Goal: Navigation & Orientation: Find specific page/section

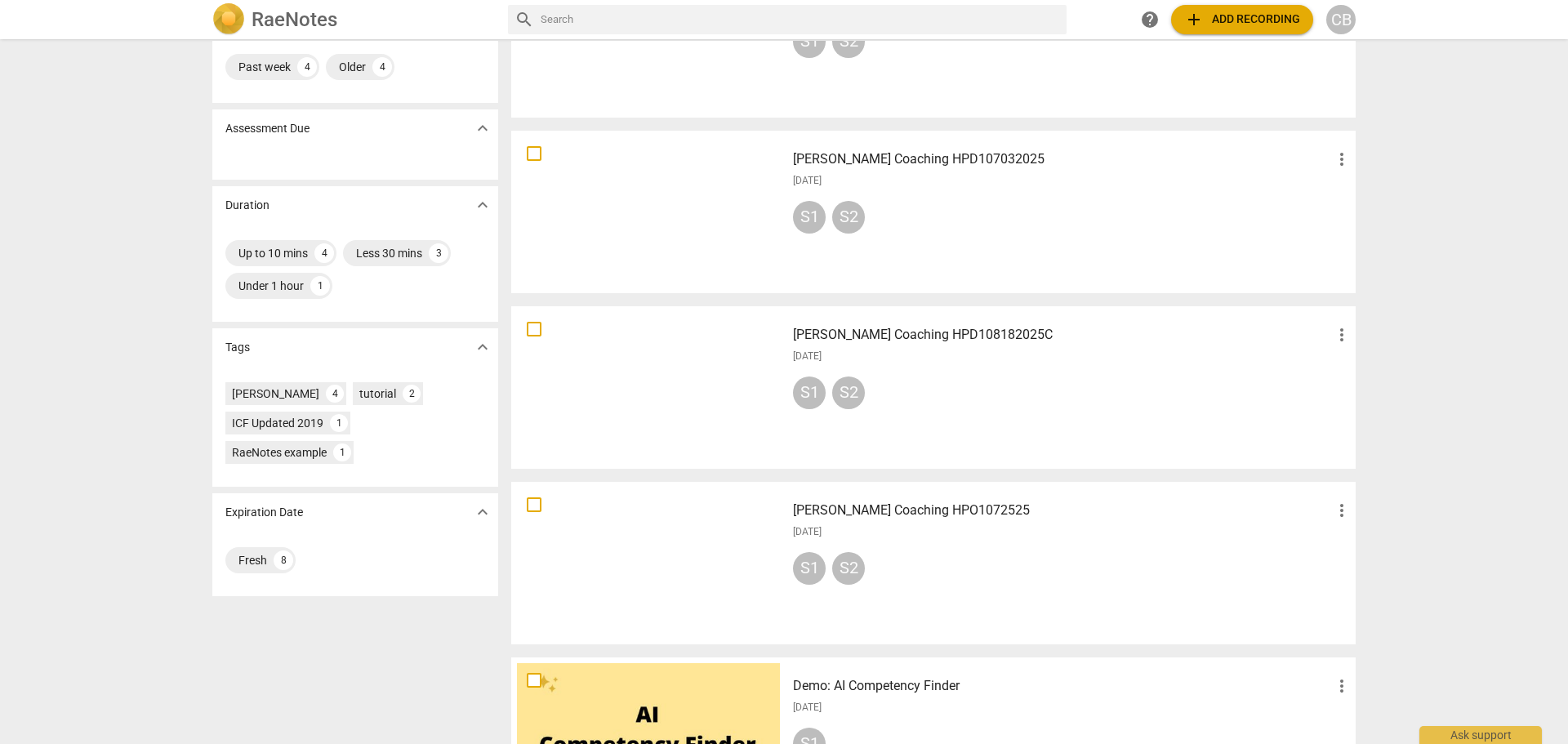
scroll to position [163, 0]
click at [1001, 369] on div "[PERSON_NAME] Coaching HPD108182025C more_vert [DATE] S1 S2" at bounding box center [1072, 385] width 584 height 151
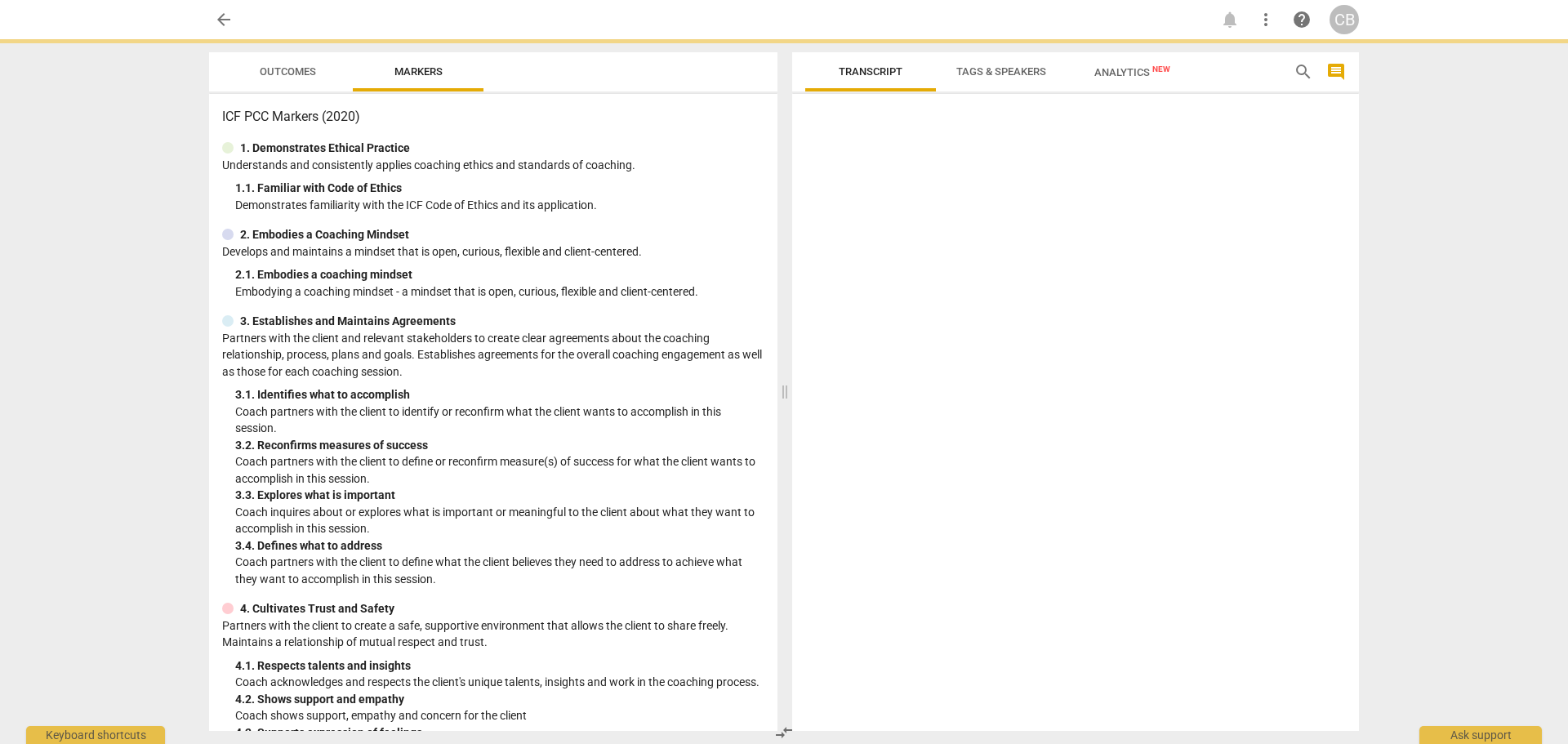
click at [1001, 369] on div at bounding box center [1075, 416] width 567 height 630
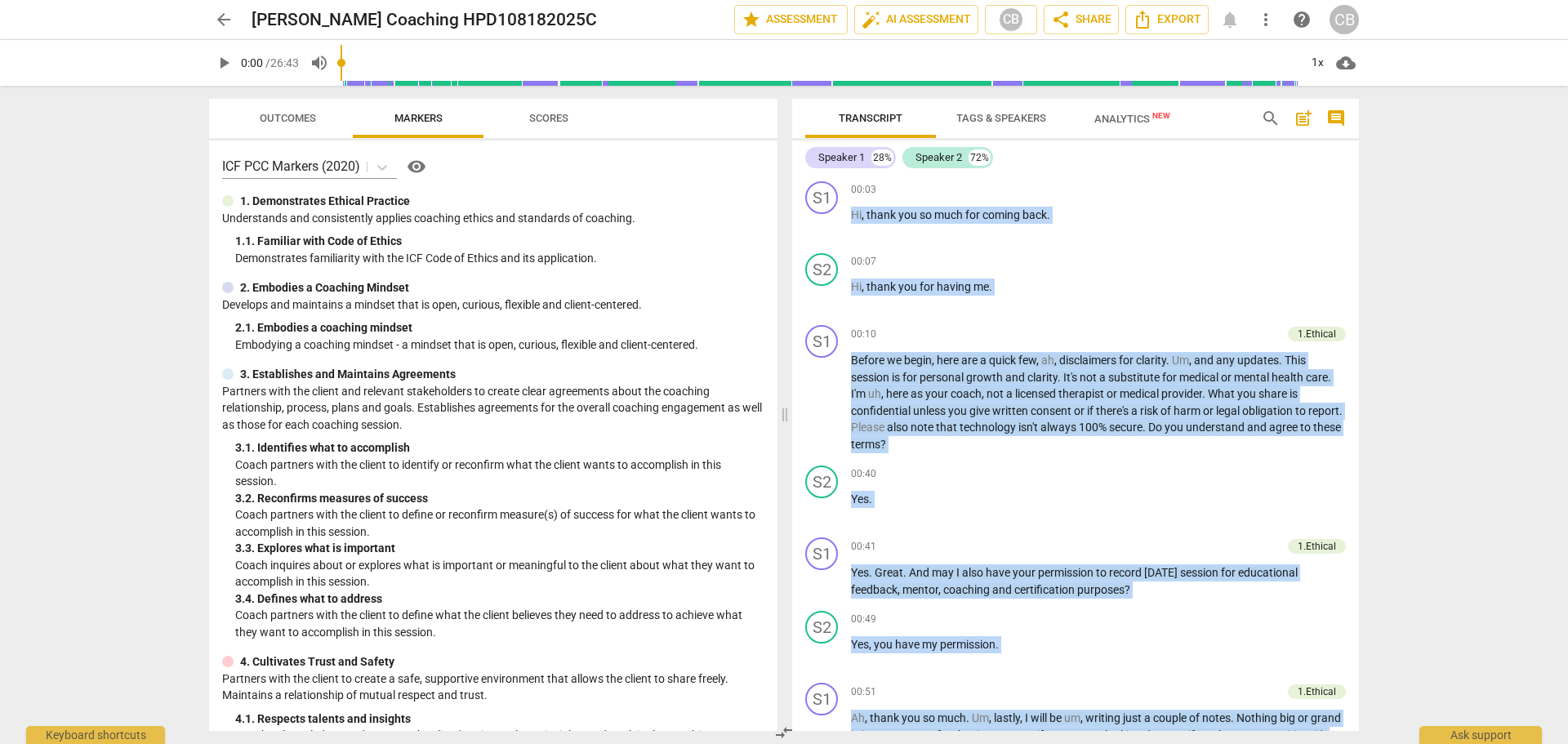
click at [220, 15] on span "arrow_back" at bounding box center [223, 19] width 20 height 20
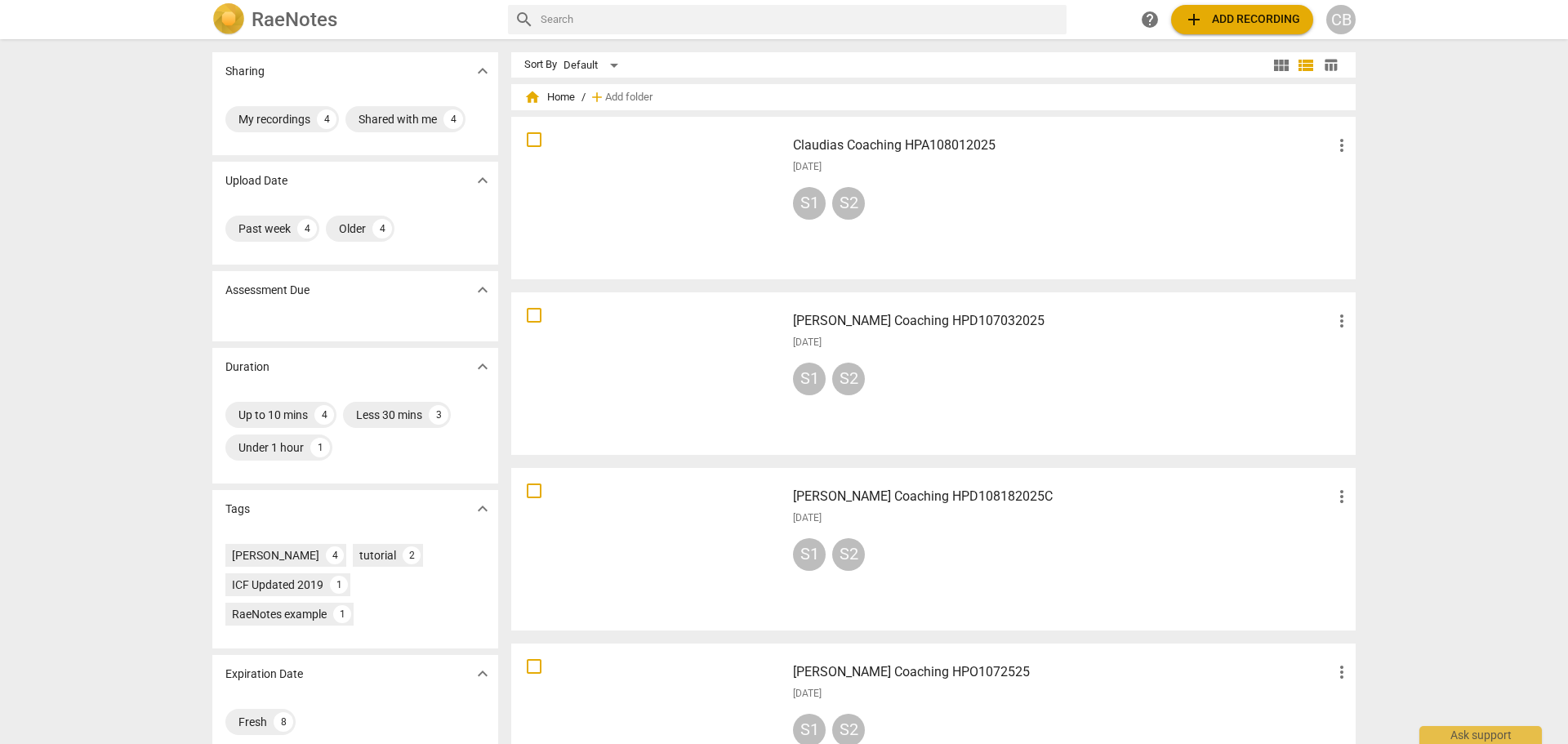
click at [980, 179] on div "Claudias Coaching HPA108012025 more_vert [DATE] S1 S2" at bounding box center [1072, 197] width 584 height 151
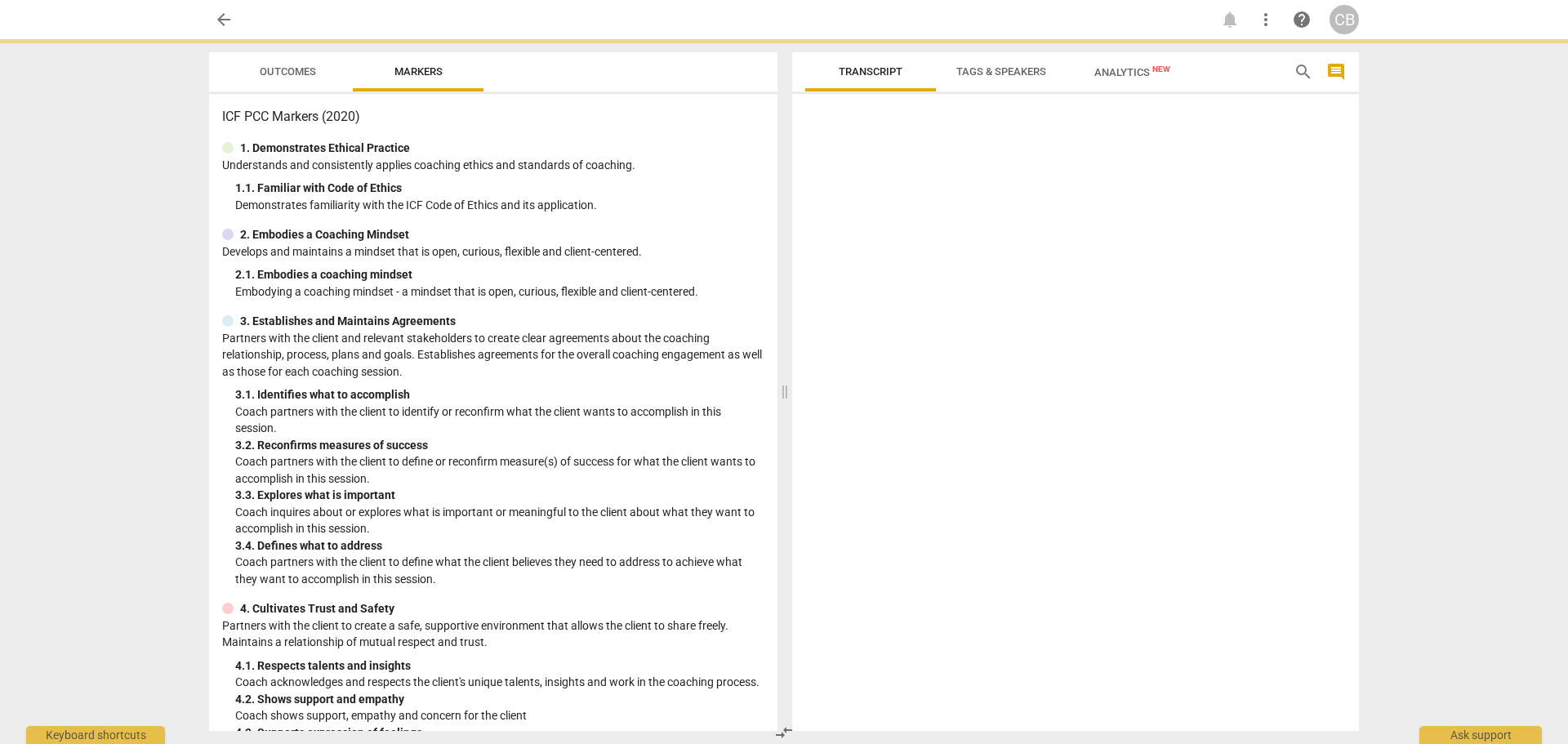
click at [980, 179] on div at bounding box center [1075, 416] width 567 height 630
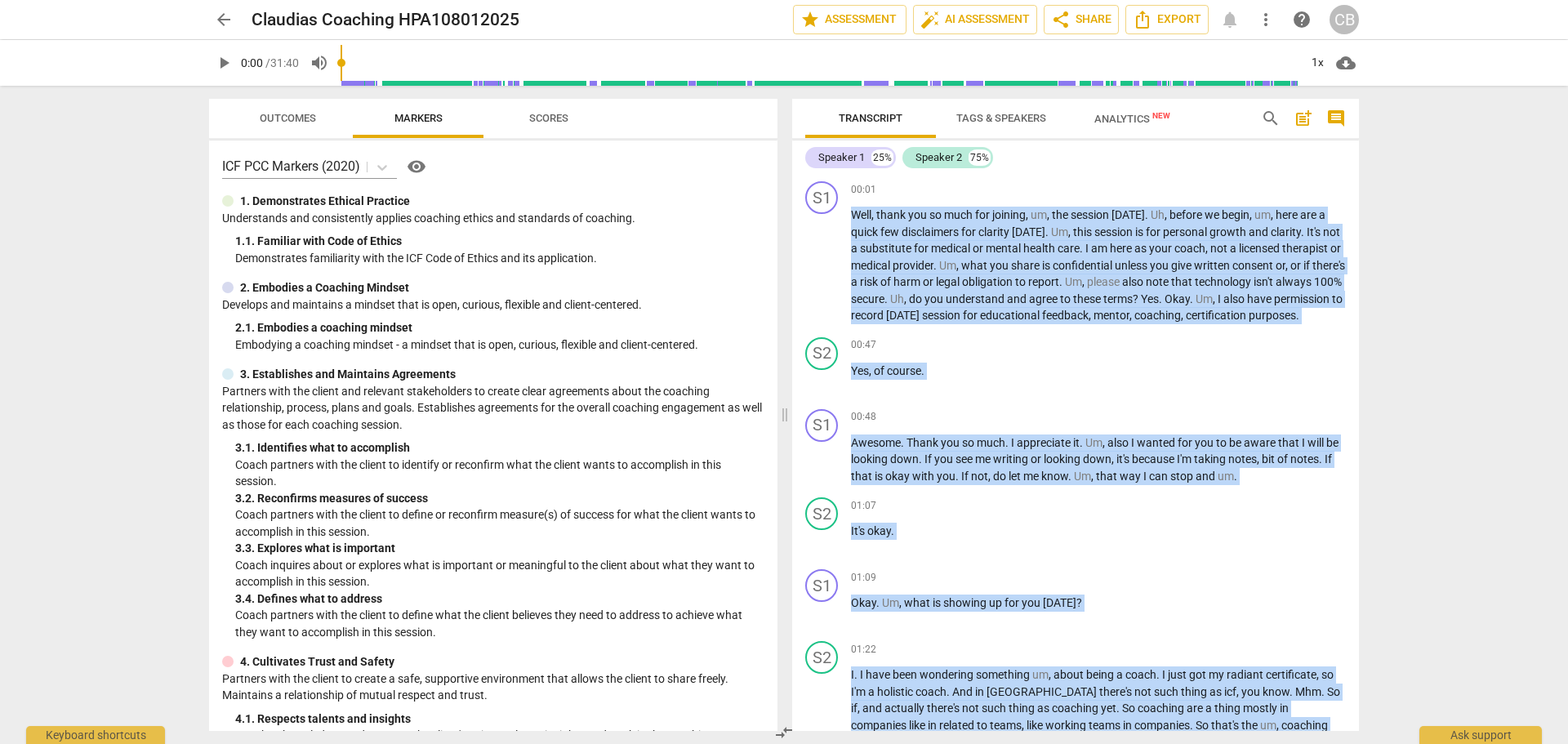
click at [221, 21] on span "arrow_back" at bounding box center [223, 19] width 20 height 20
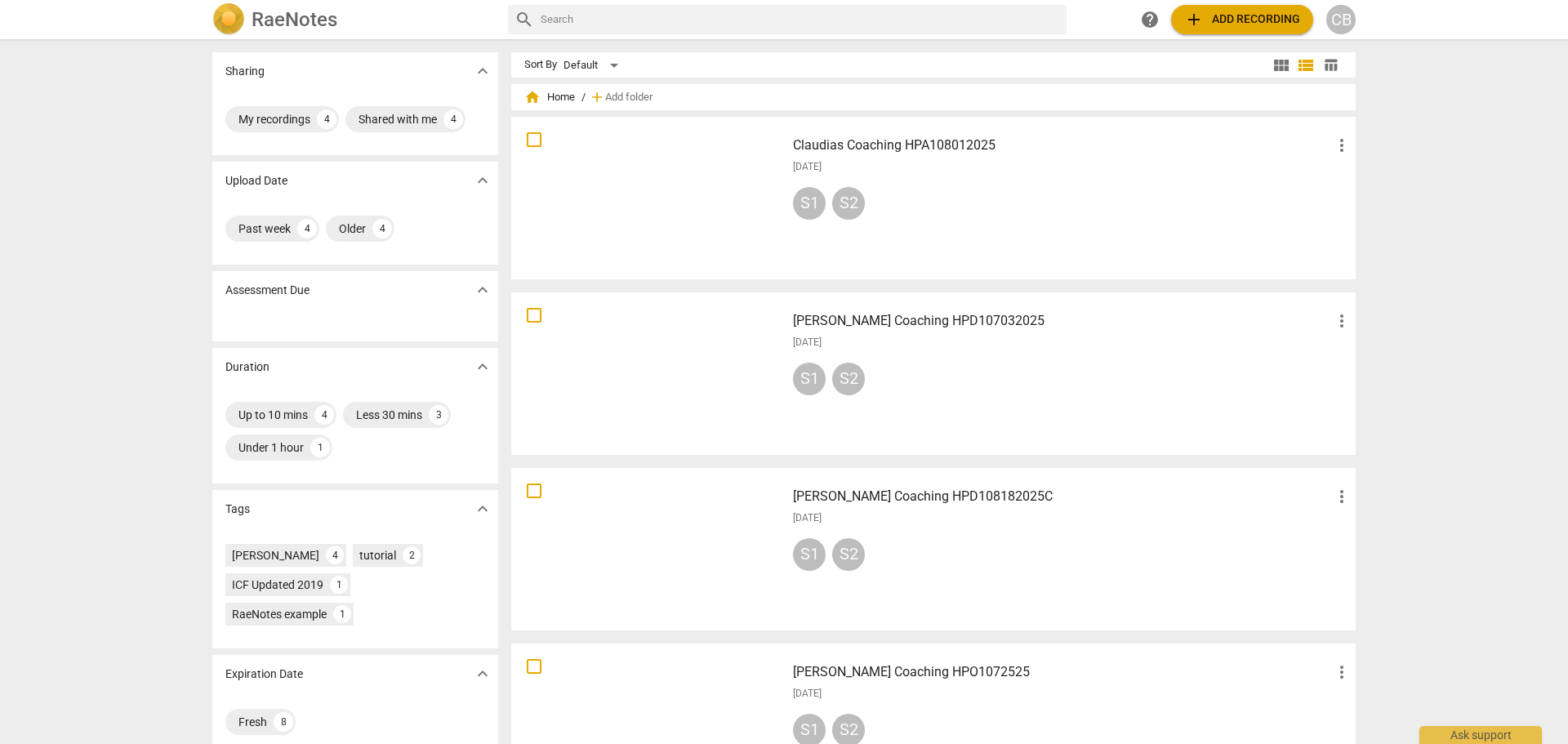
scroll to position [163, 0]
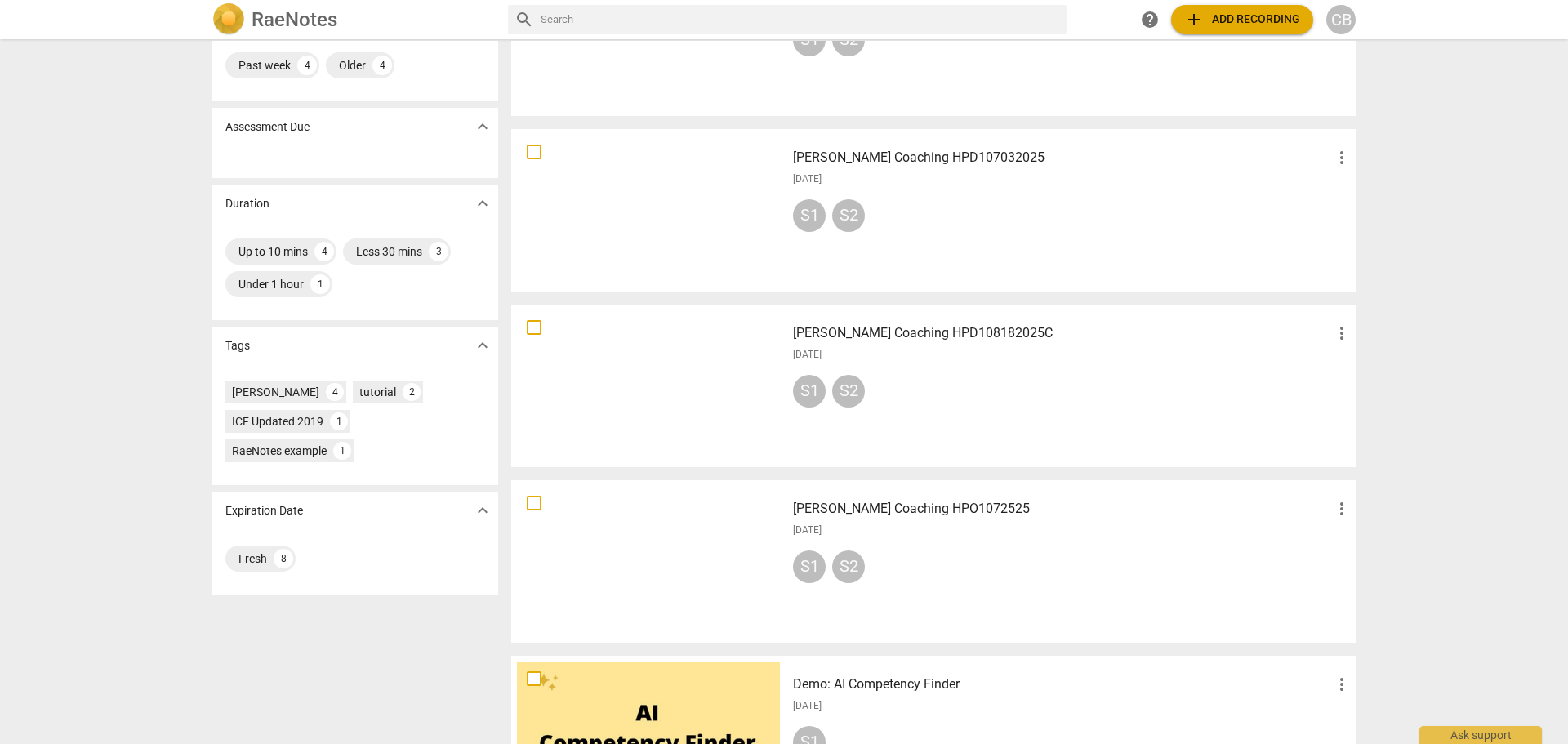
click at [972, 532] on div "[DATE]" at bounding box center [1072, 530] width 559 height 14
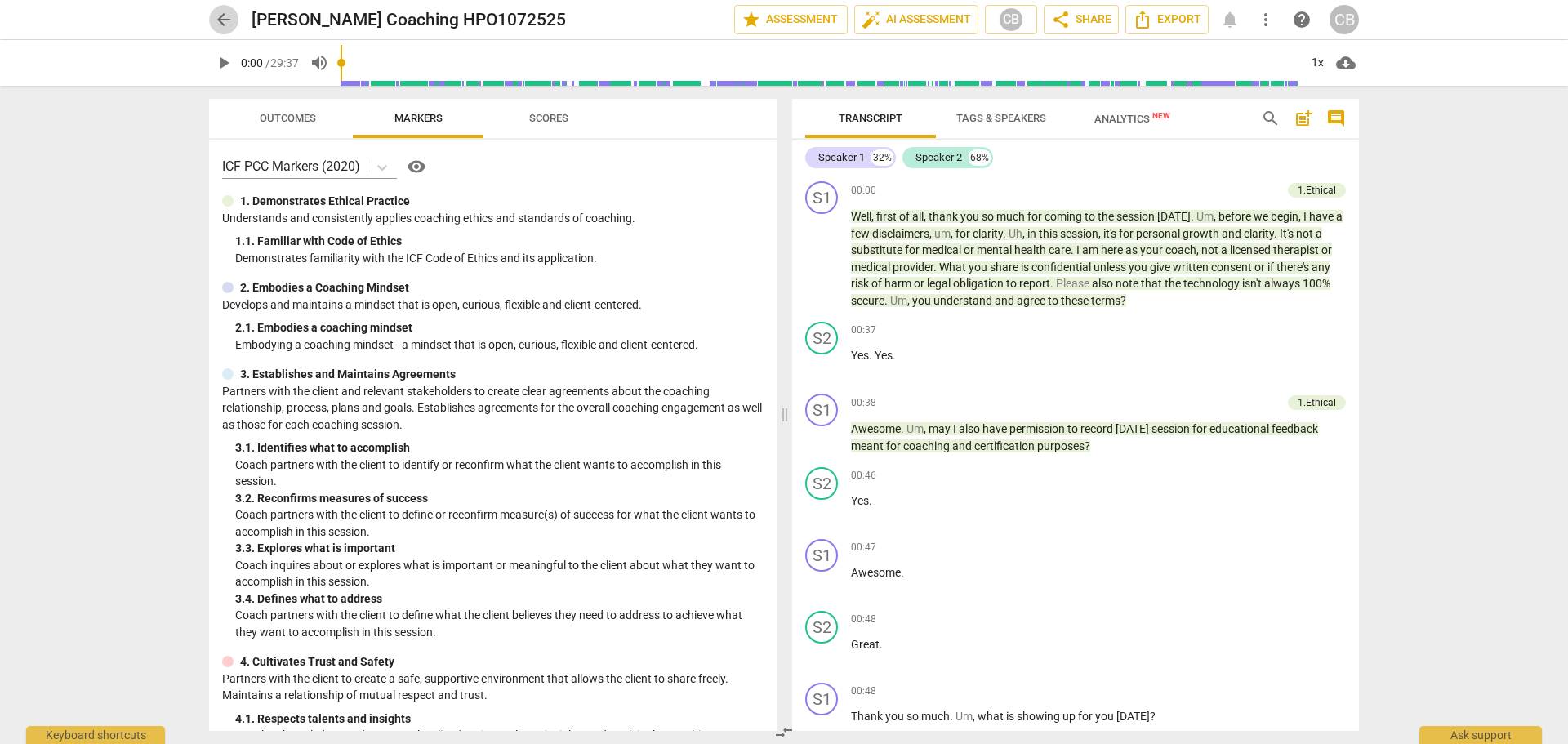
click at [232, 19] on span "arrow_back" at bounding box center [223, 19] width 20 height 20
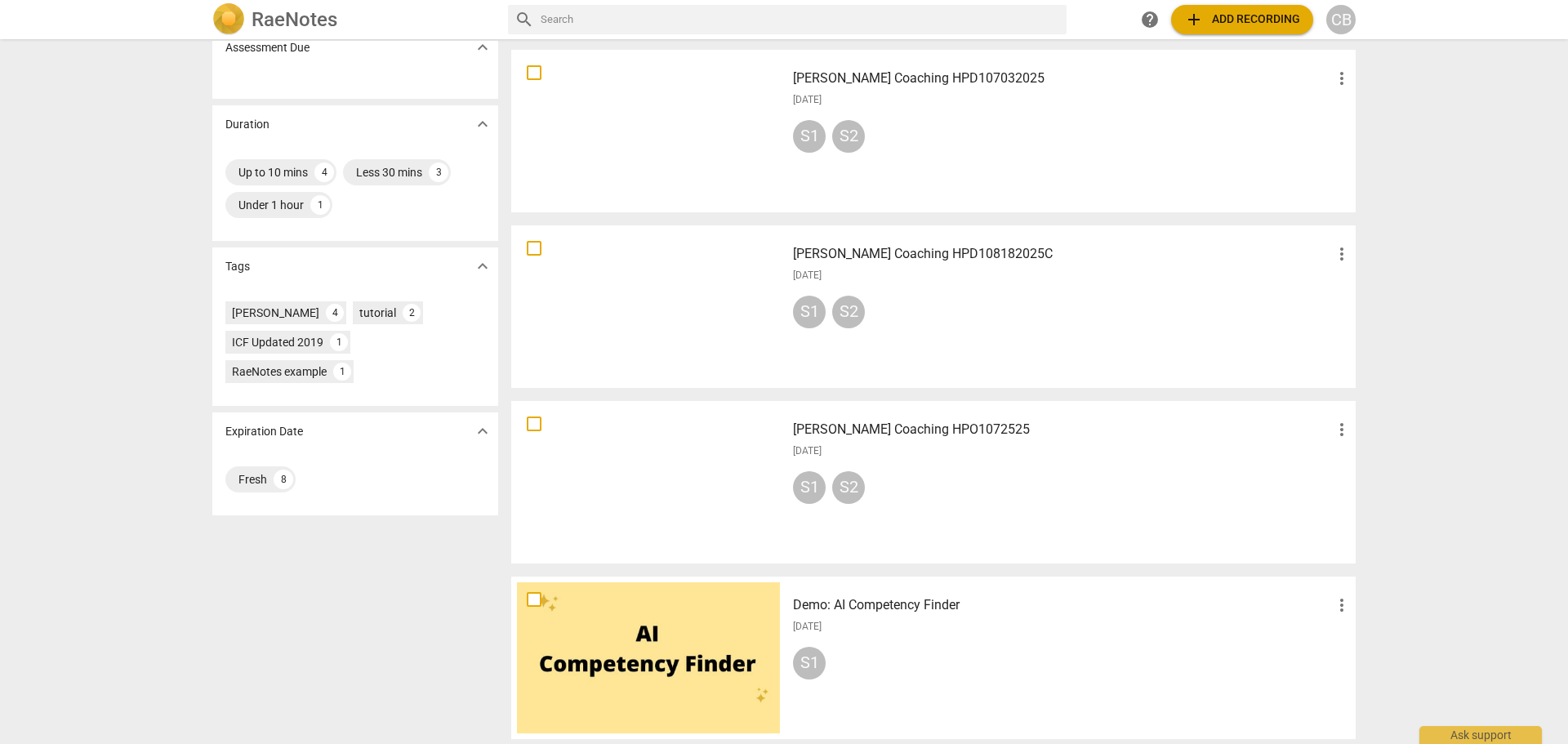
scroll to position [245, 0]
click at [1018, 488] on div "S1 S2" at bounding box center [1072, 489] width 559 height 39
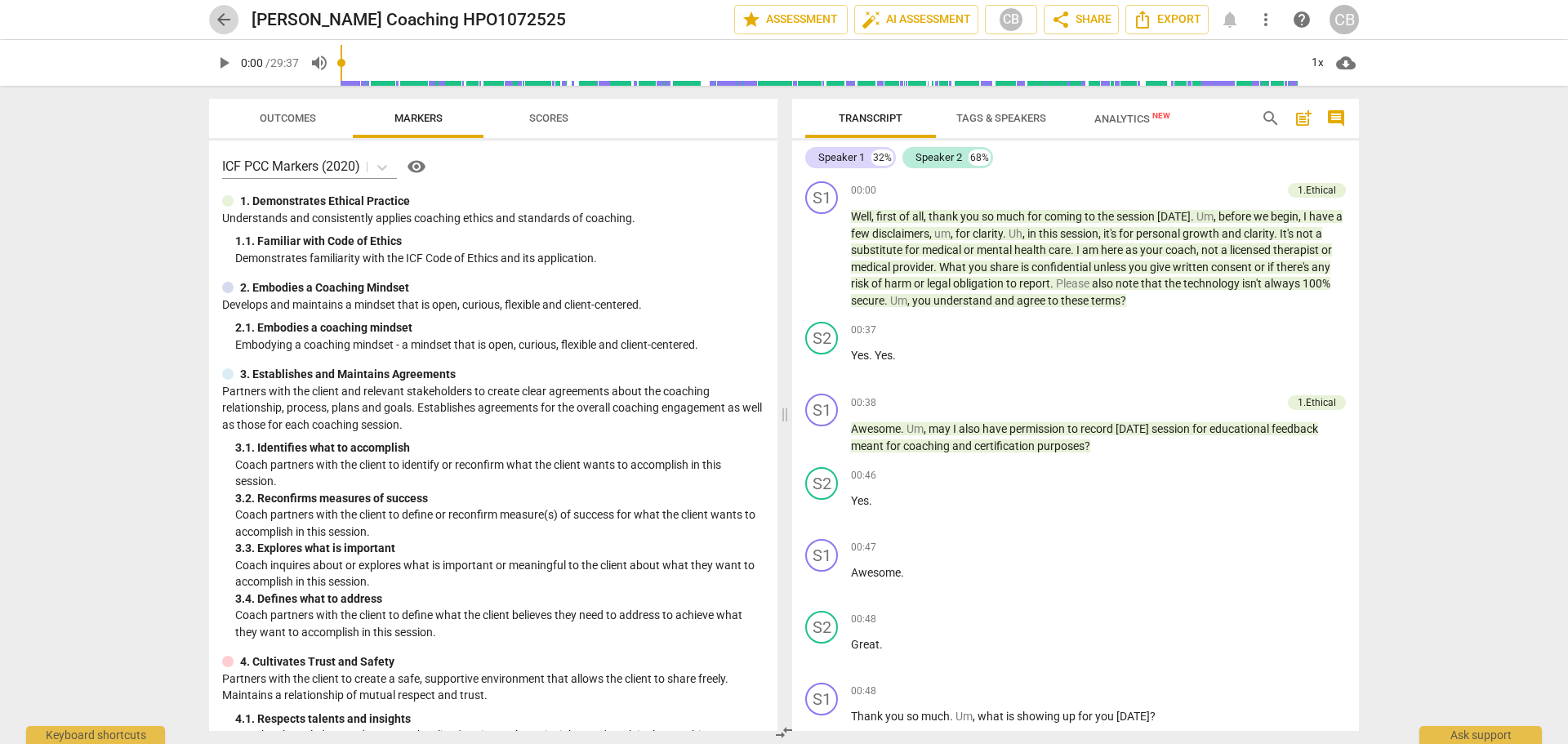
click at [221, 21] on span "arrow_back" at bounding box center [223, 19] width 20 height 20
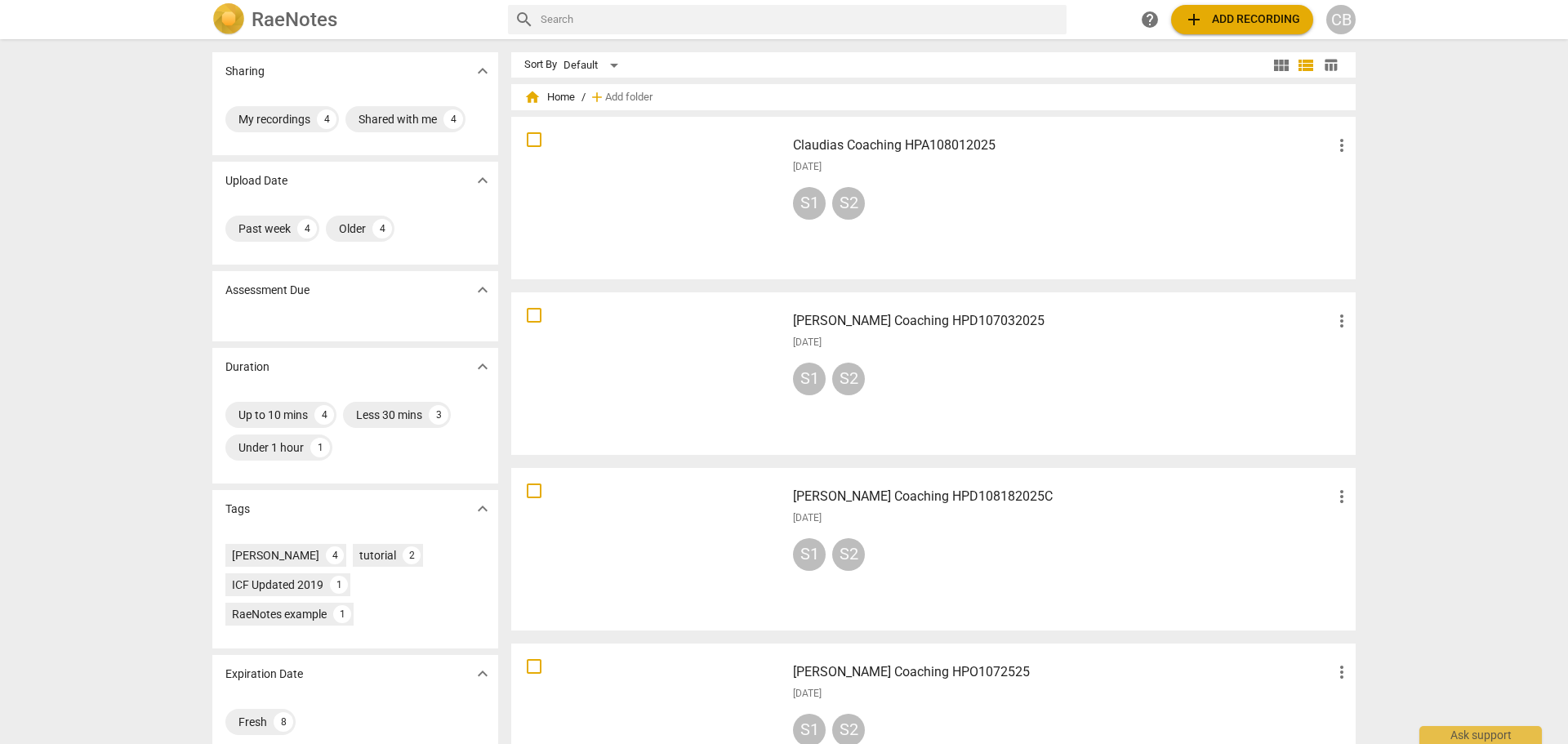
click at [940, 513] on div "[DATE]" at bounding box center [1072, 518] width 559 height 14
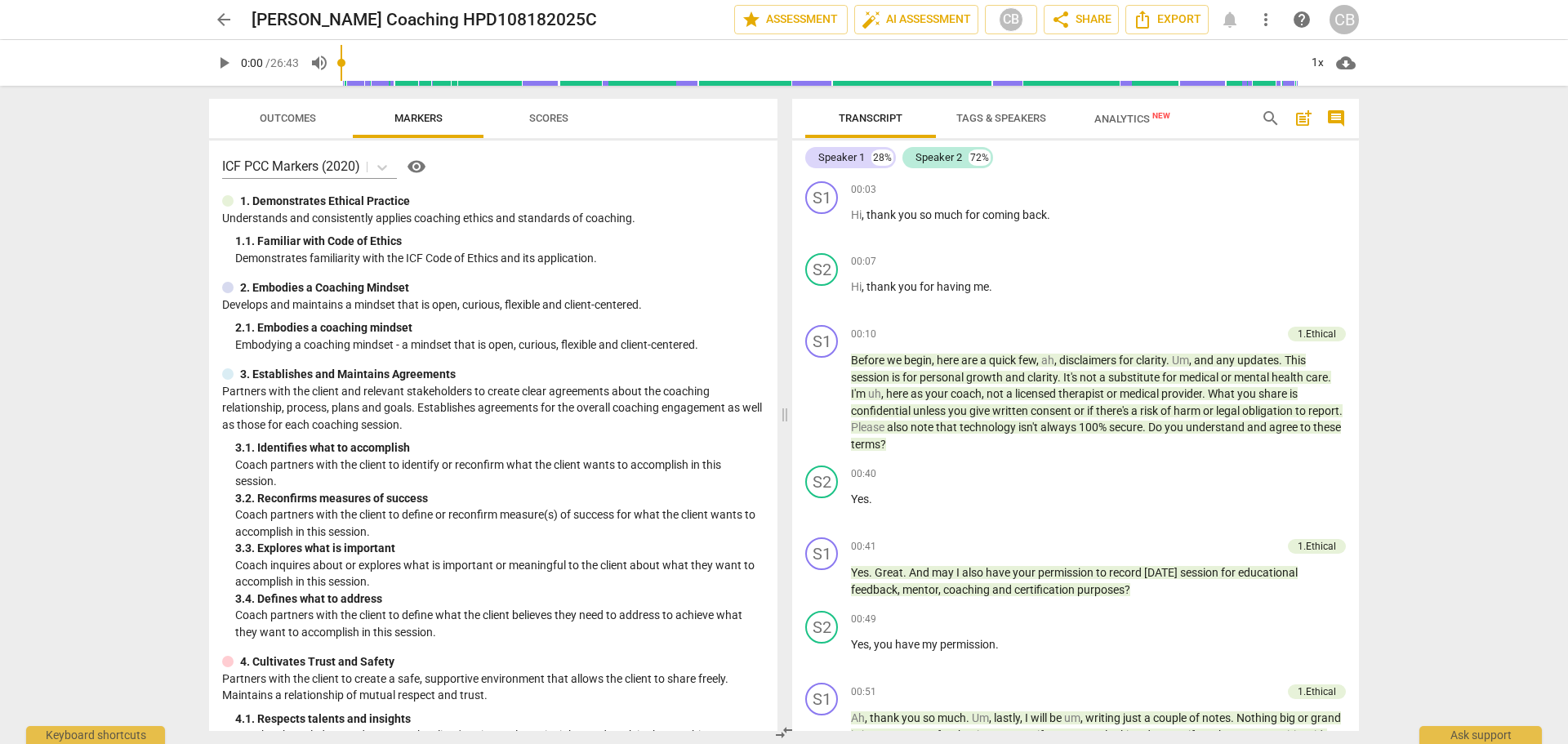
click at [228, 24] on span "arrow_back" at bounding box center [223, 19] width 20 height 20
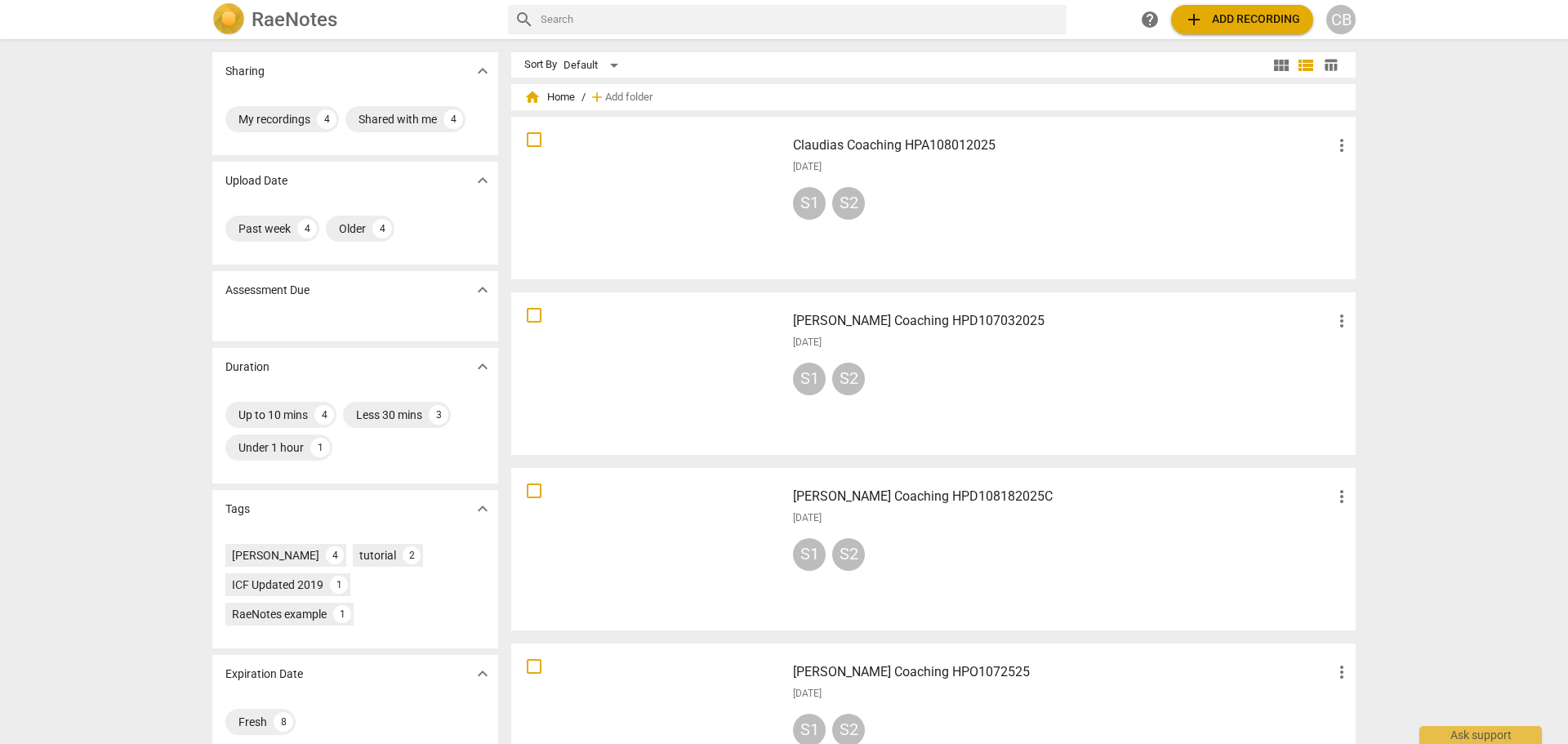
click at [993, 219] on div "S1 S2" at bounding box center [1072, 207] width 559 height 39
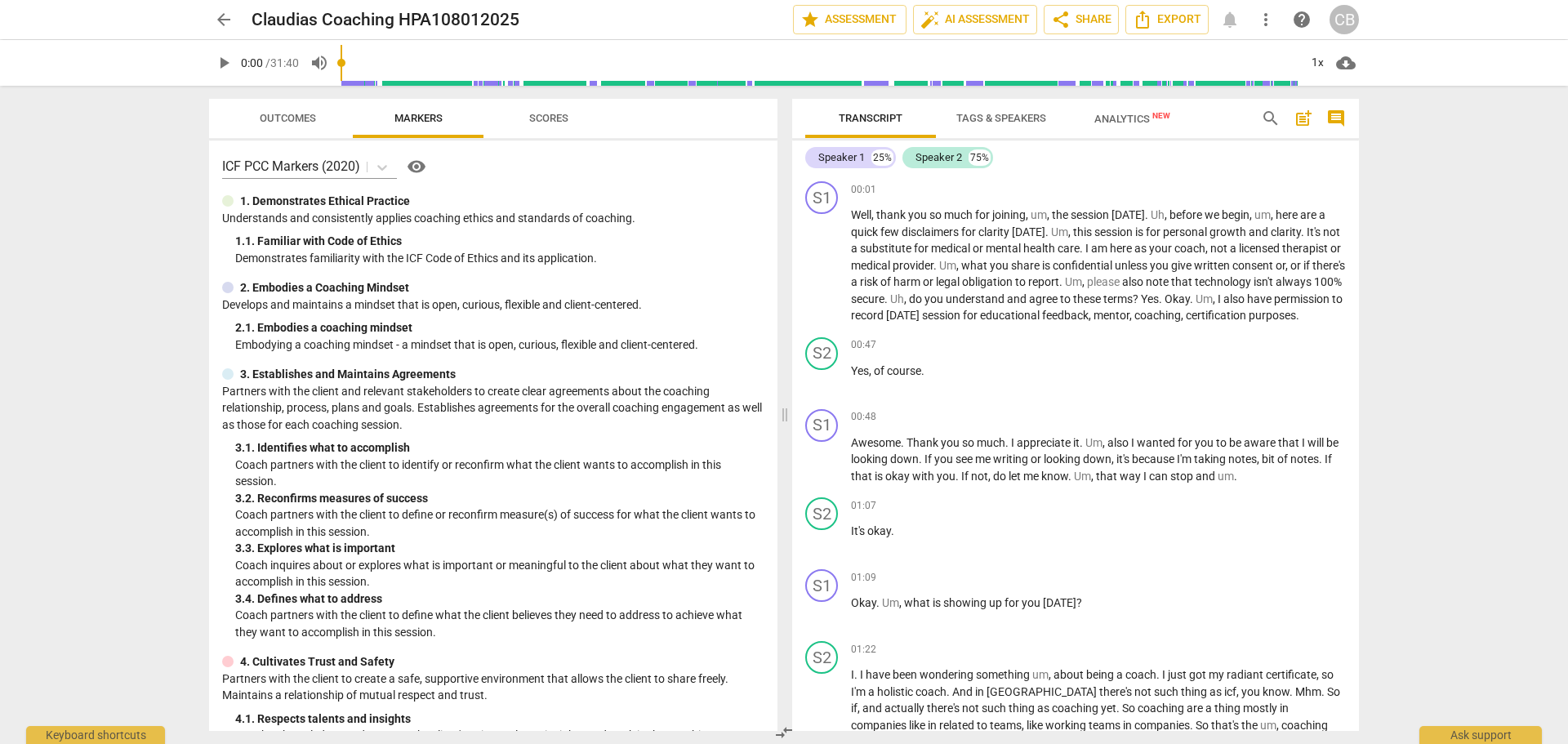
click at [221, 26] on span "arrow_back" at bounding box center [223, 19] width 20 height 20
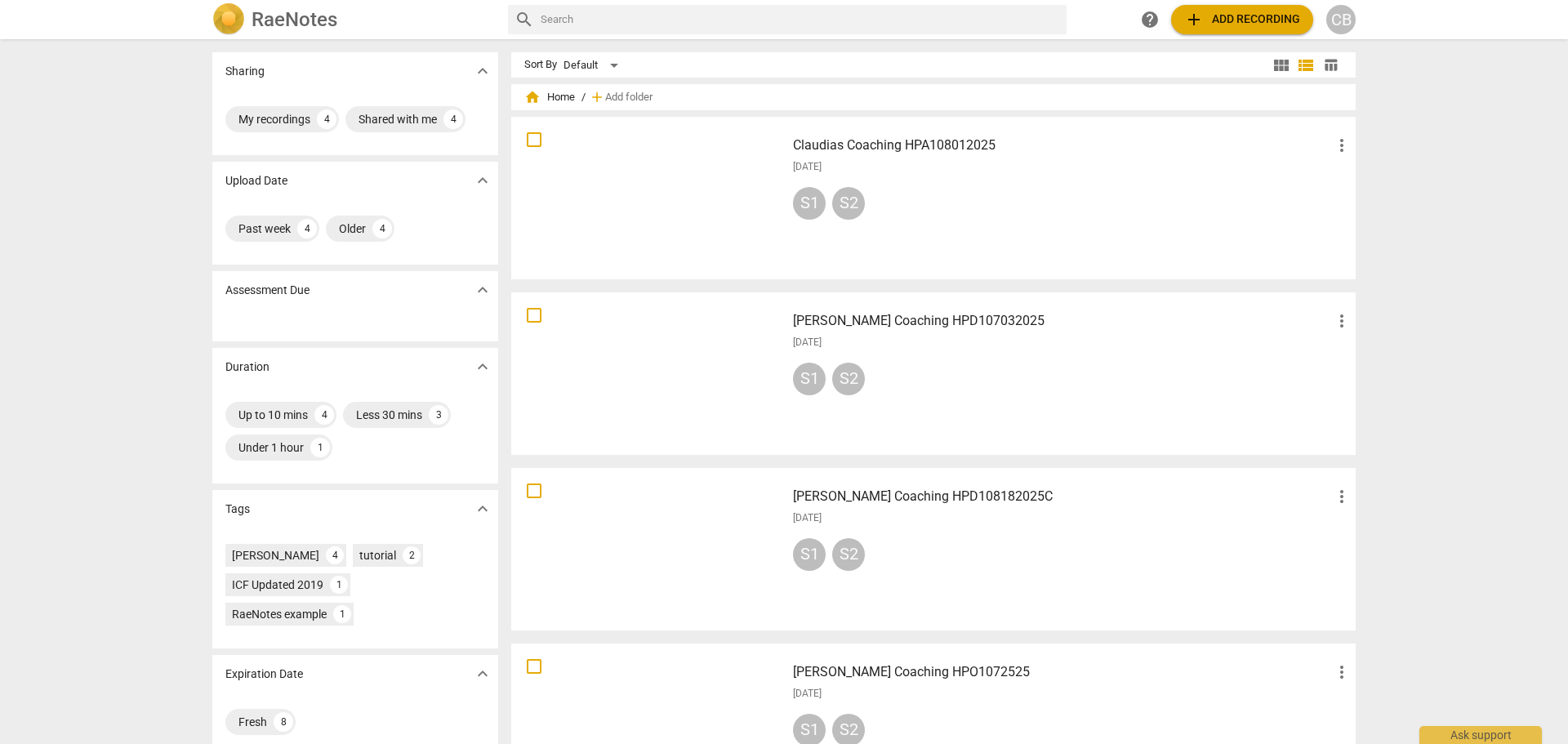
click at [1000, 548] on div "S1 S2" at bounding box center [1072, 558] width 559 height 39
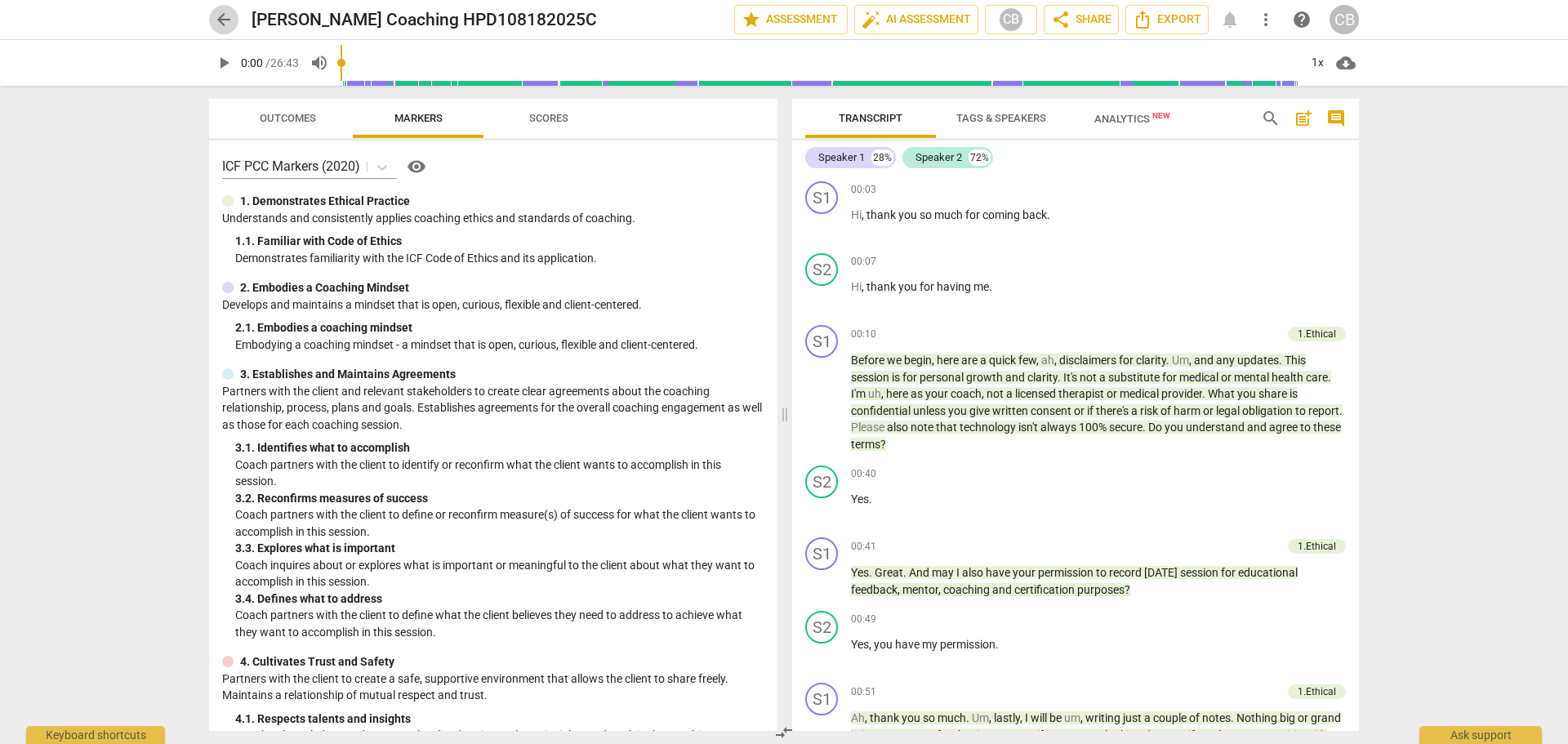
click at [223, 24] on span "arrow_back" at bounding box center [223, 19] width 20 height 20
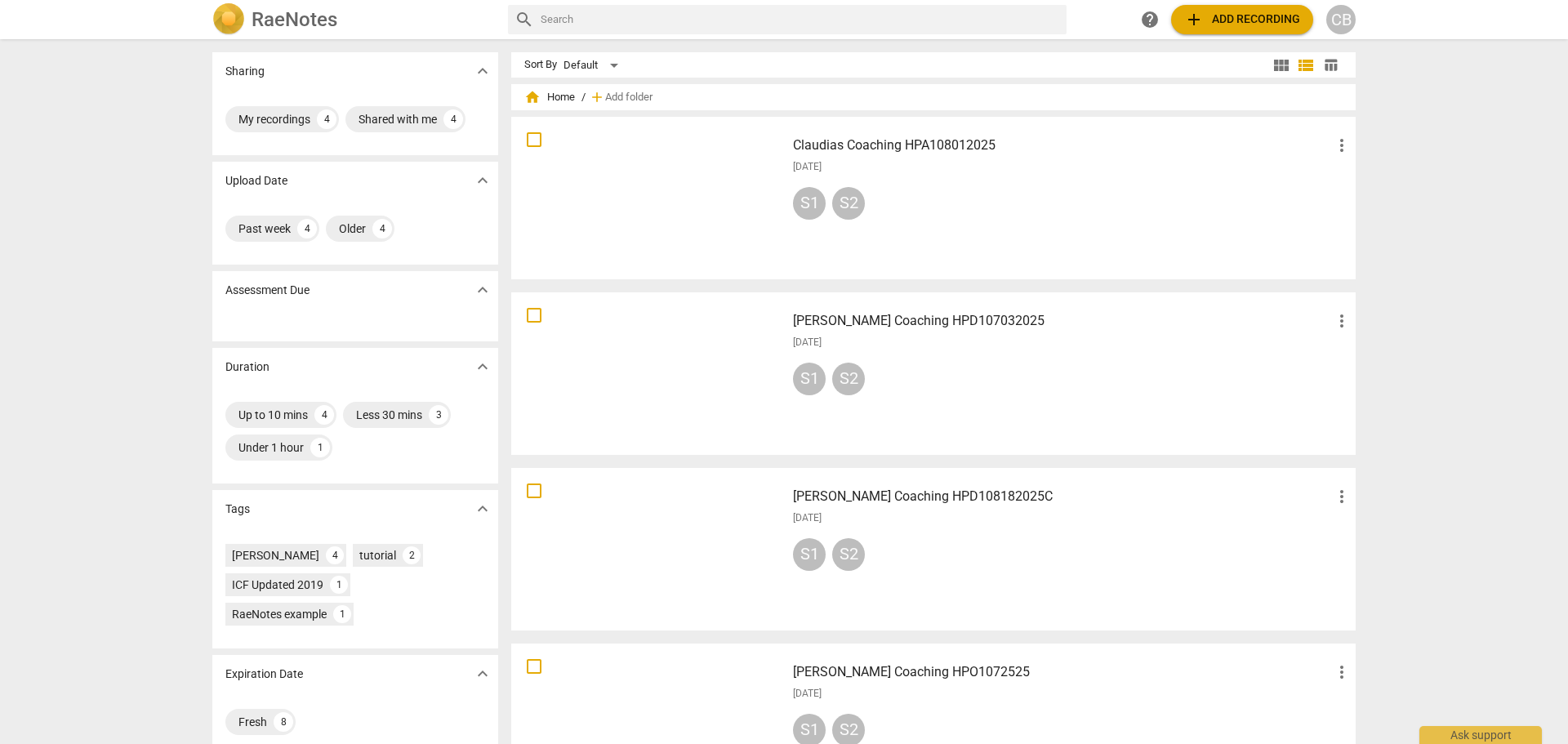
click at [1023, 184] on div "Claudias Coaching HPA108012025 more_vert [DATE] S1 S2" at bounding box center [1072, 197] width 584 height 151
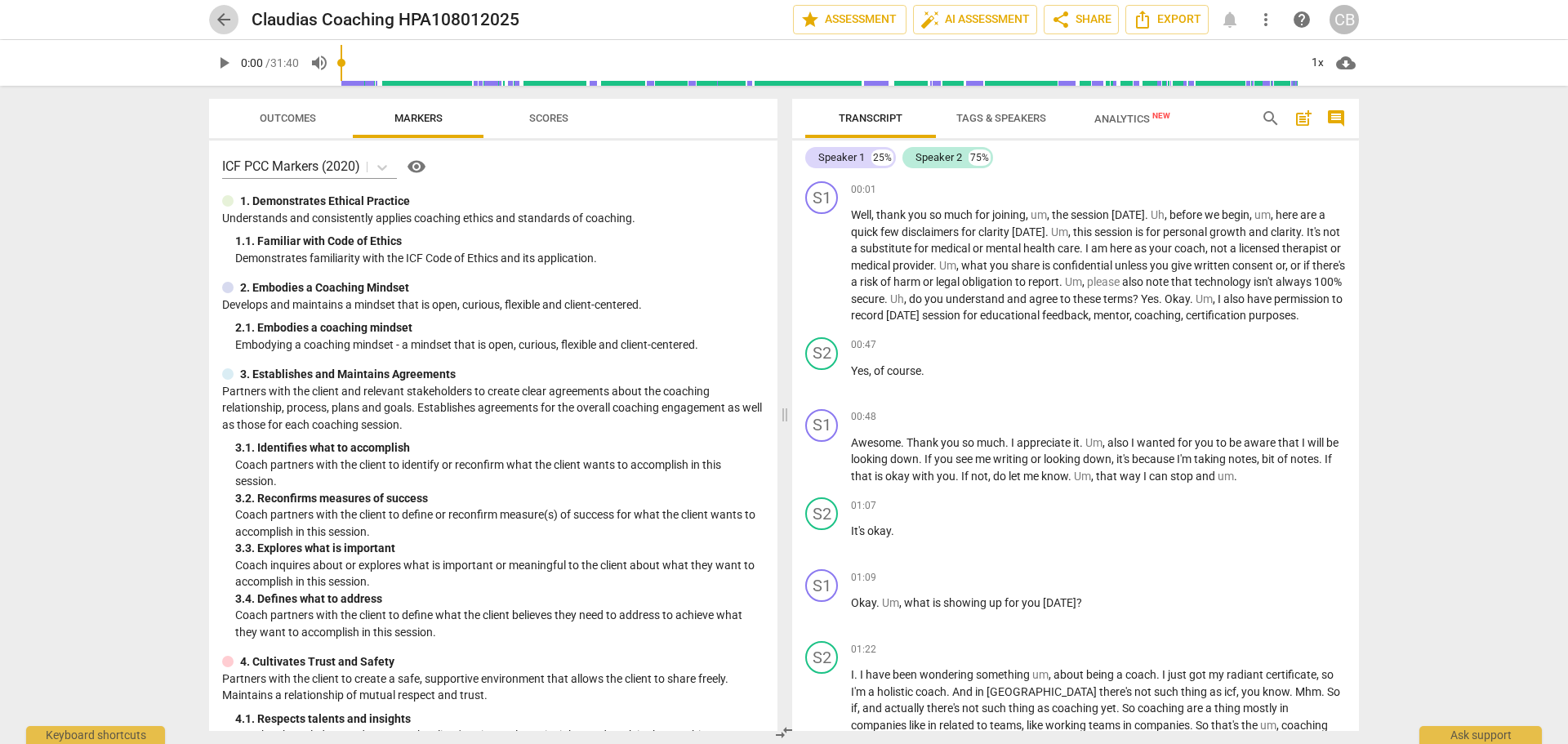
click at [226, 22] on span "arrow_back" at bounding box center [223, 19] width 20 height 20
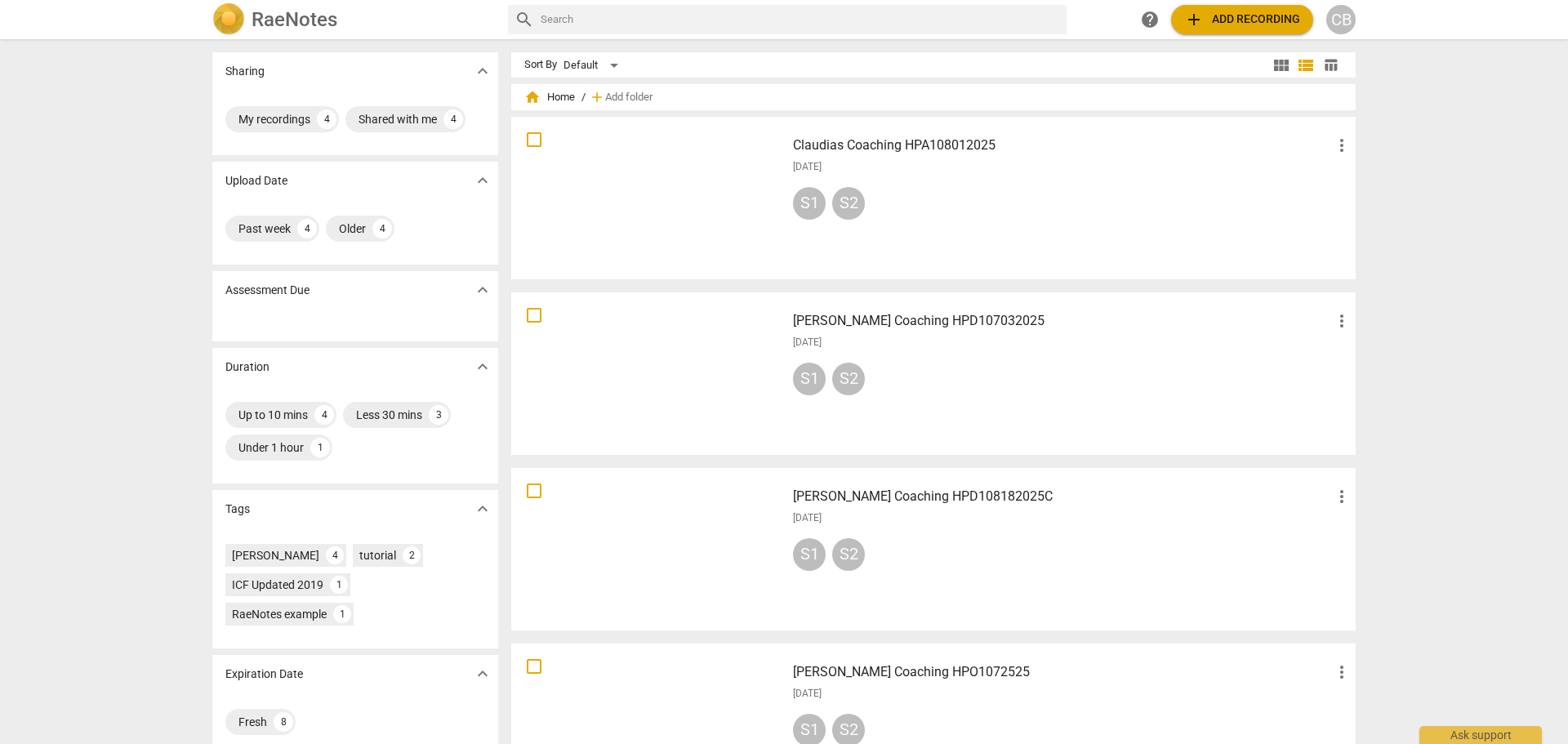
click at [1021, 188] on div "S1 S2" at bounding box center [1072, 207] width 559 height 39
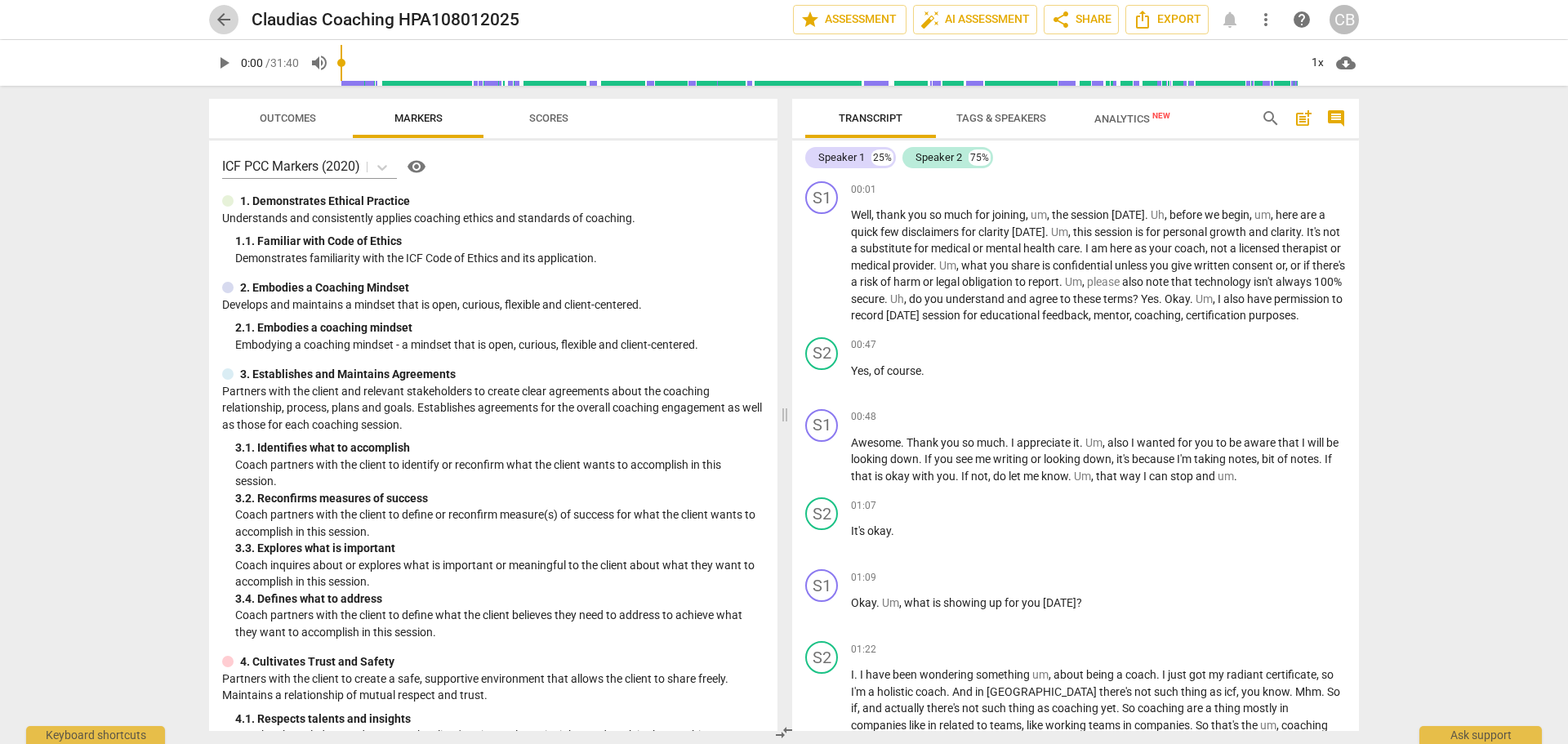
click at [226, 17] on span "arrow_back" at bounding box center [223, 19] width 20 height 20
